Goal: Task Accomplishment & Management: Manage account settings

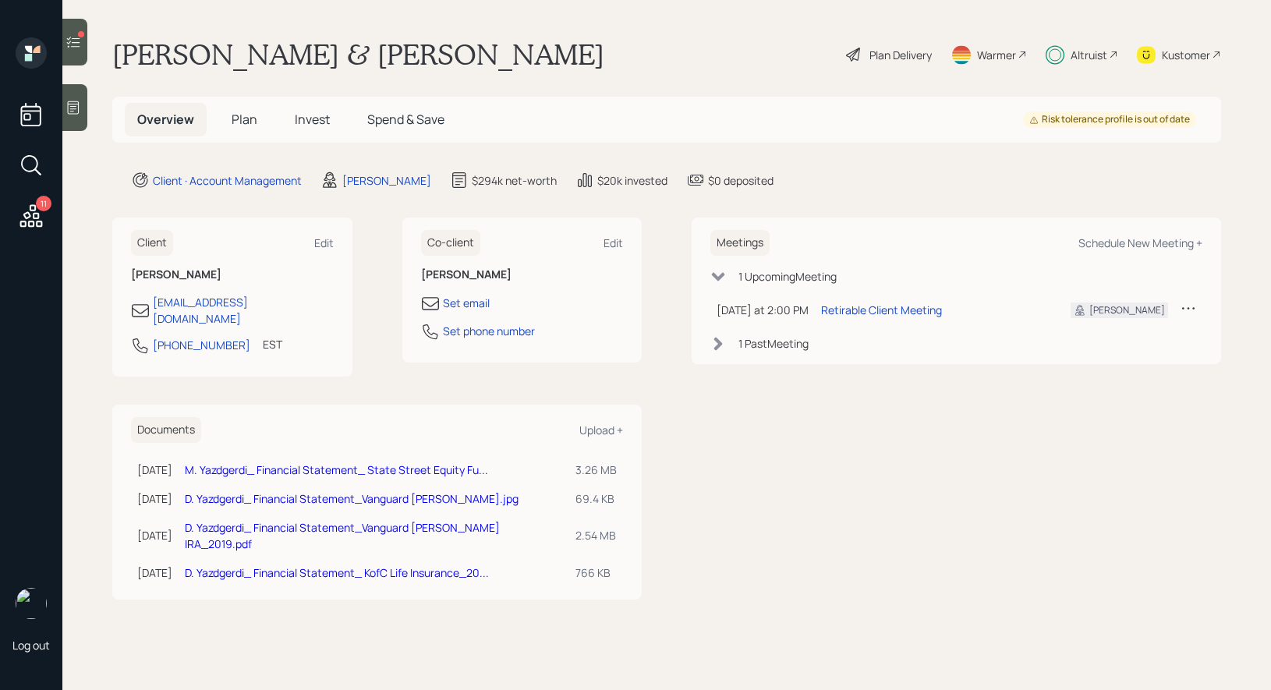
click at [310, 122] on span "Invest" at bounding box center [312, 119] width 35 height 17
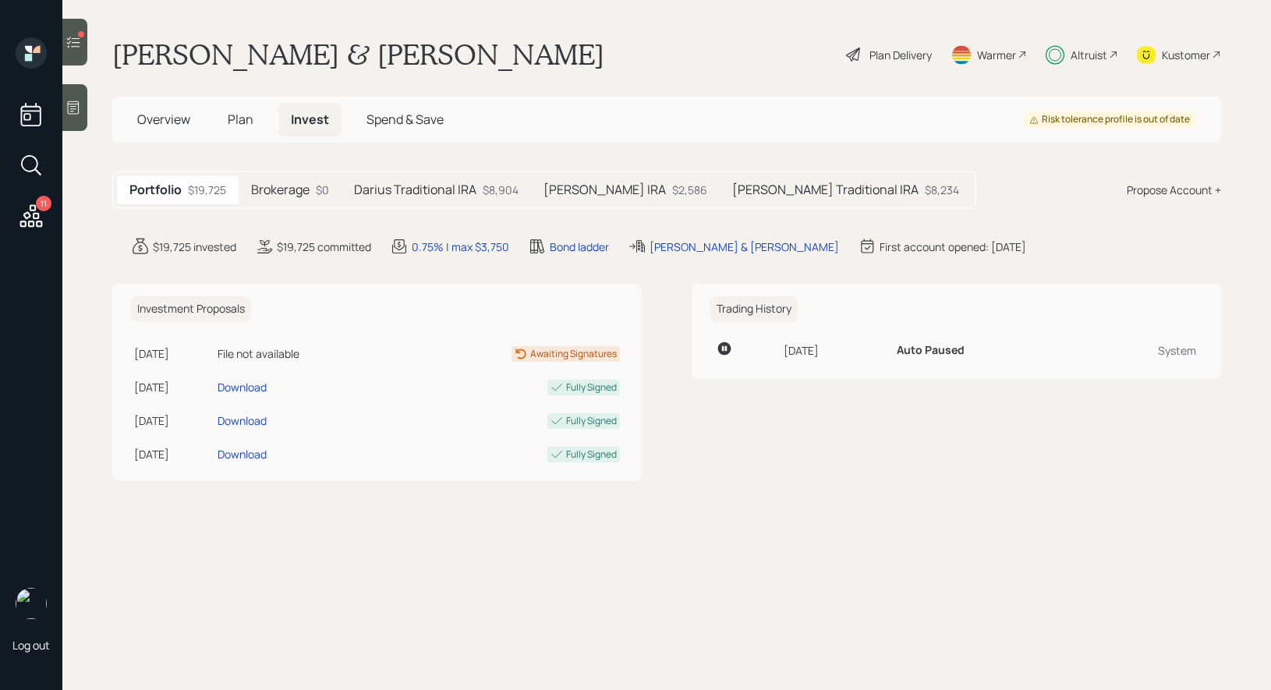
click at [740, 186] on h5 "[PERSON_NAME] Traditional IRA" at bounding box center [825, 189] width 186 height 15
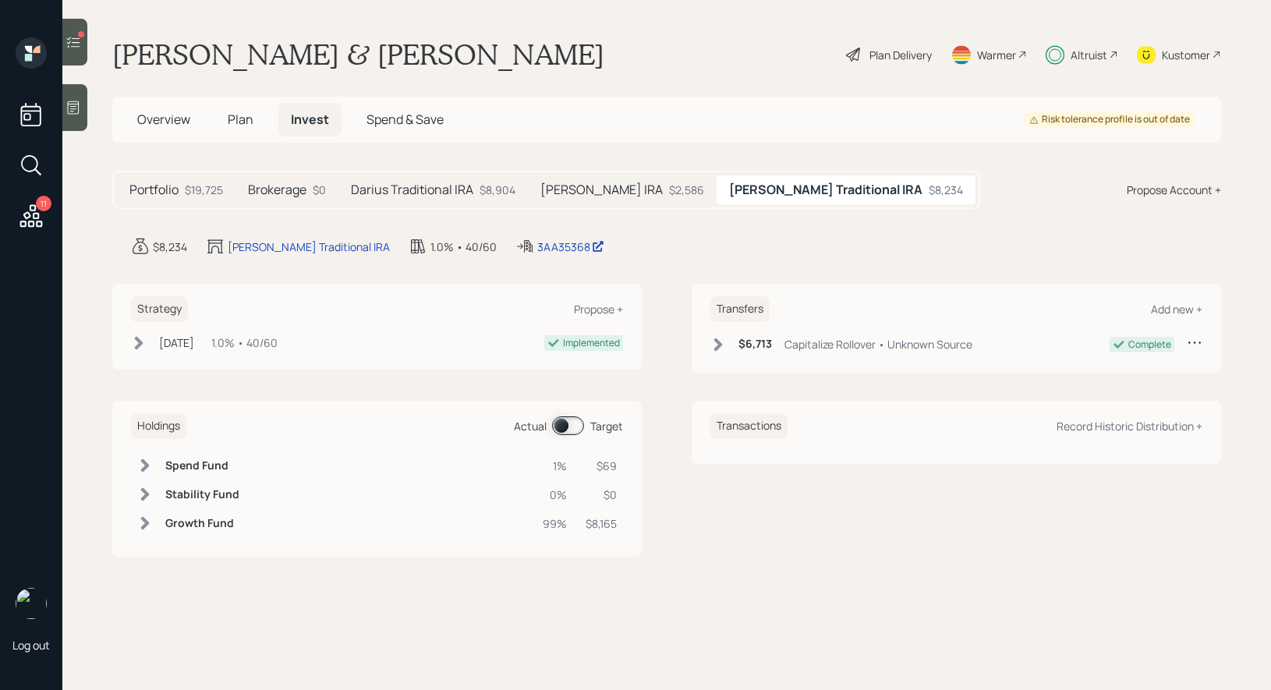
click at [79, 45] on icon at bounding box center [74, 42] width 16 height 16
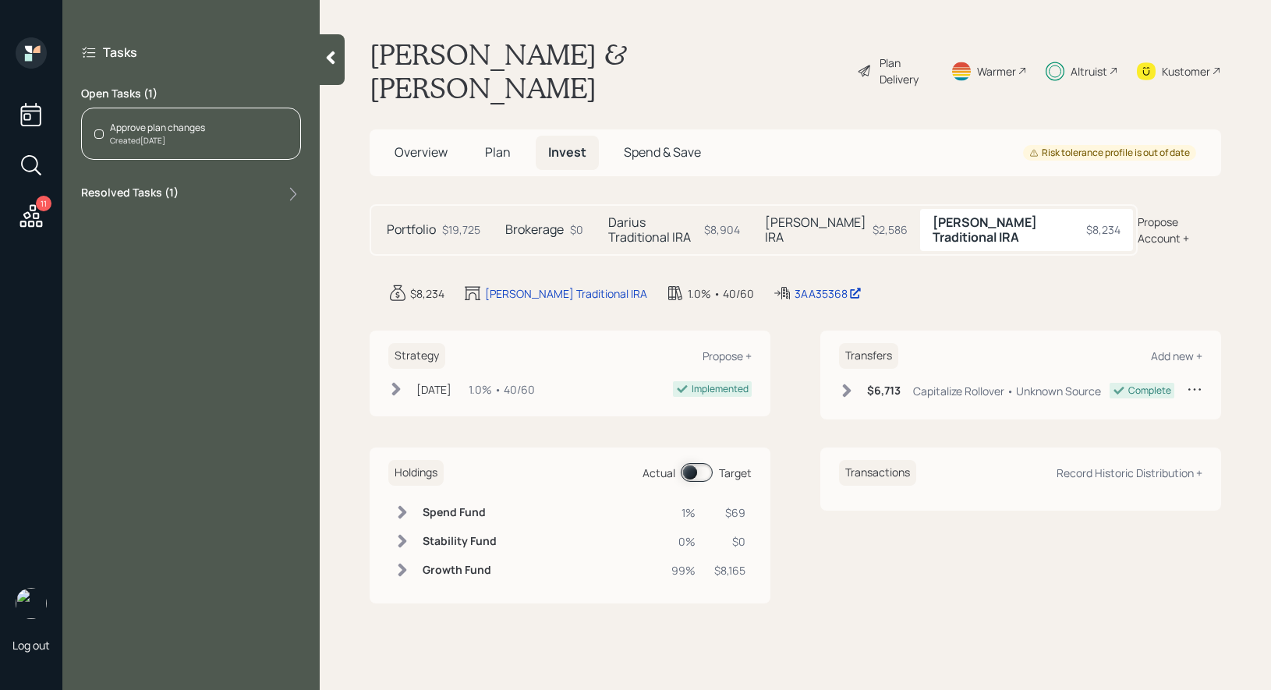
click at [126, 131] on div "Approve plan changes" at bounding box center [157, 128] width 95 height 14
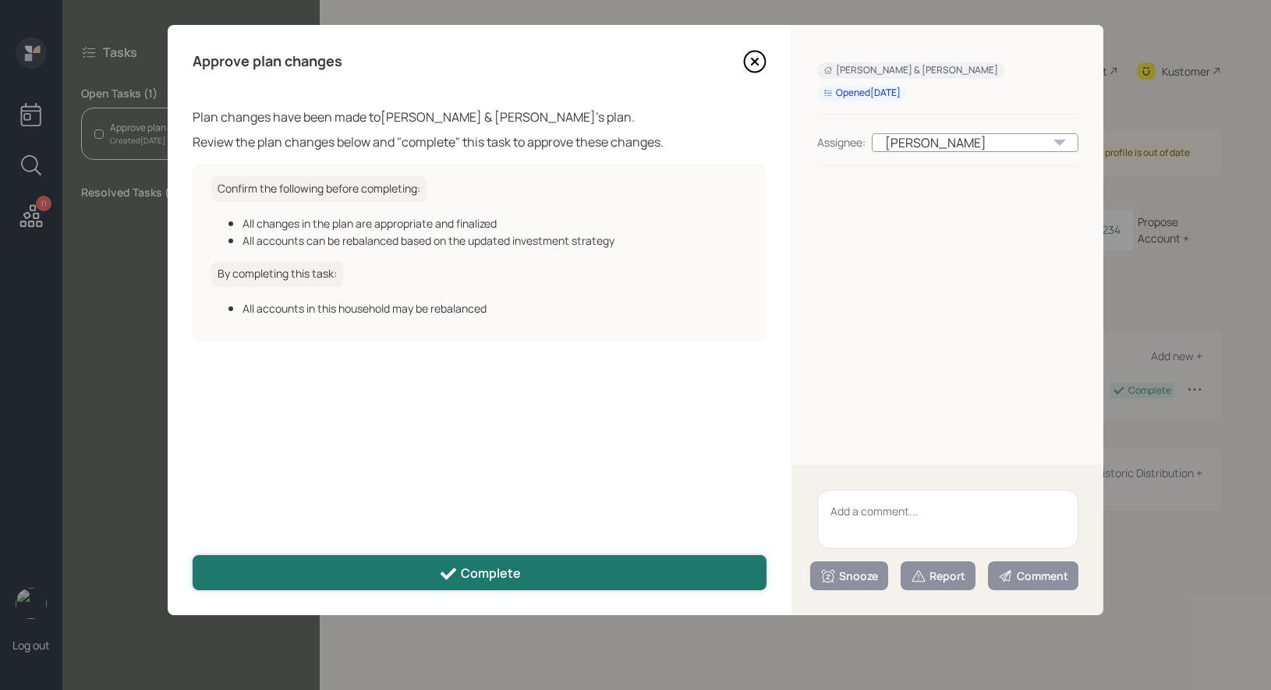
click at [477, 572] on div "Complete" at bounding box center [480, 574] width 82 height 19
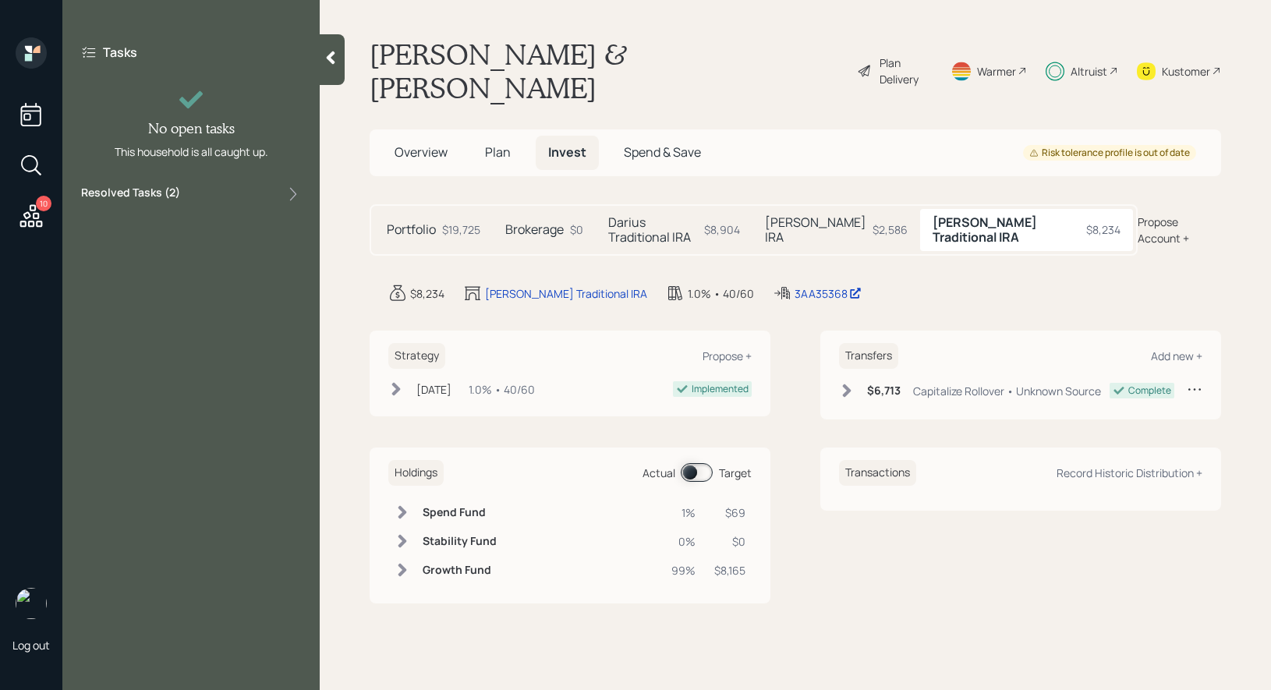
click at [29, 208] on icon at bounding box center [31, 216] width 28 height 28
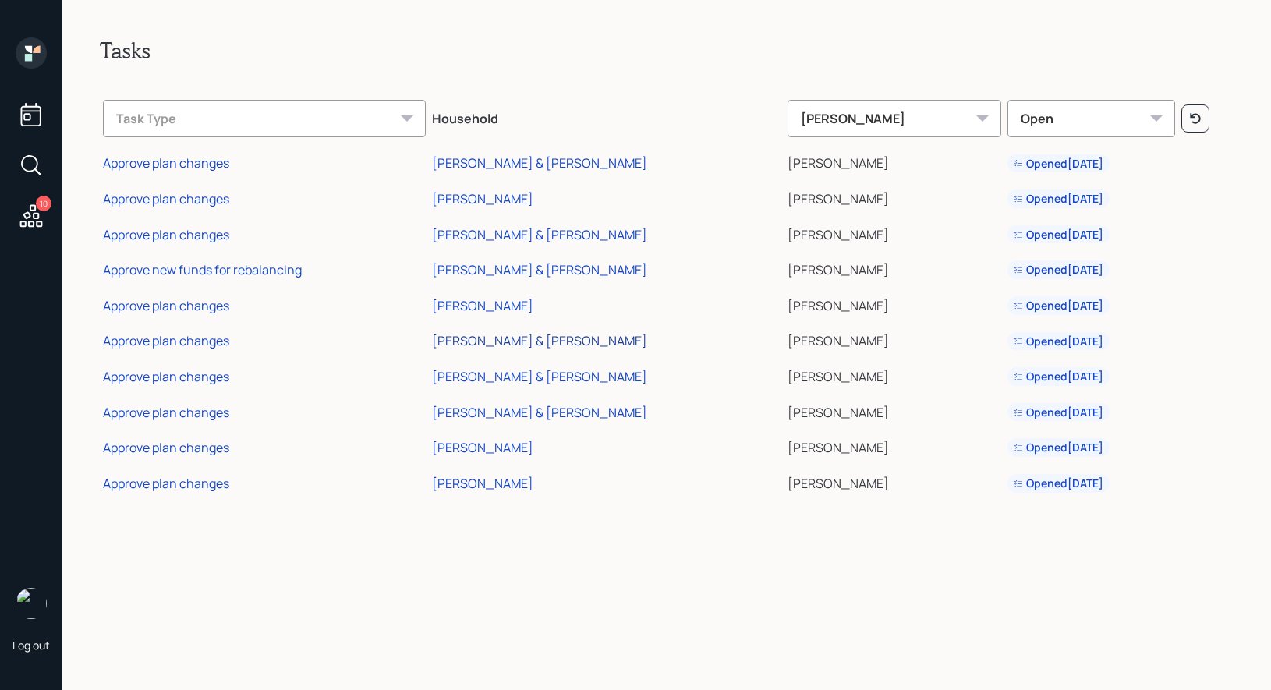
click at [477, 340] on div "[PERSON_NAME] & [PERSON_NAME]" at bounding box center [539, 340] width 215 height 17
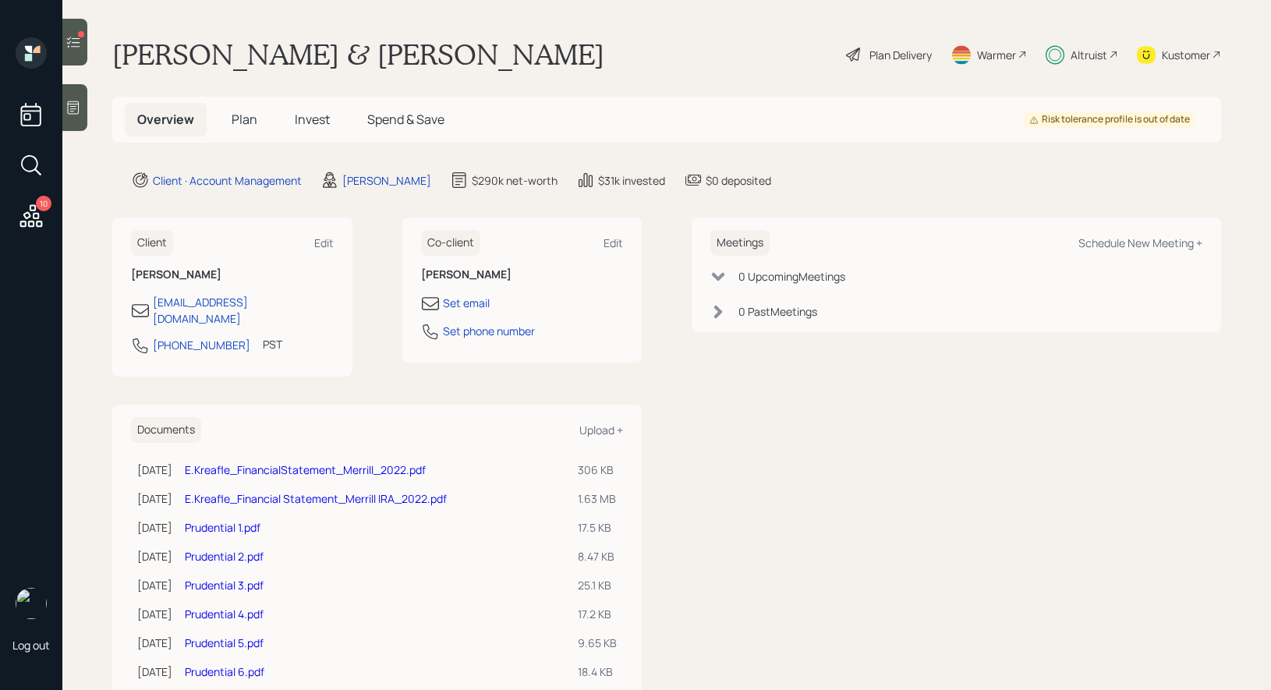
click at [302, 122] on span "Invest" at bounding box center [312, 119] width 35 height 17
